Goal: Find specific page/section: Find specific page/section

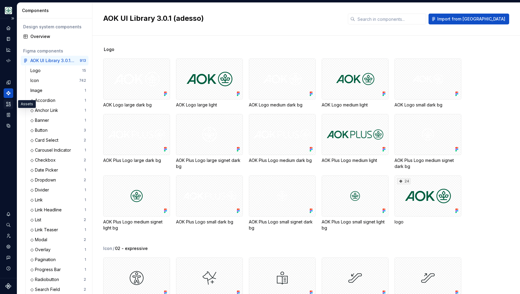
click at [7, 102] on icon "Assets" at bounding box center [8, 104] width 4 height 4
